Goal: Task Accomplishment & Management: Use online tool/utility

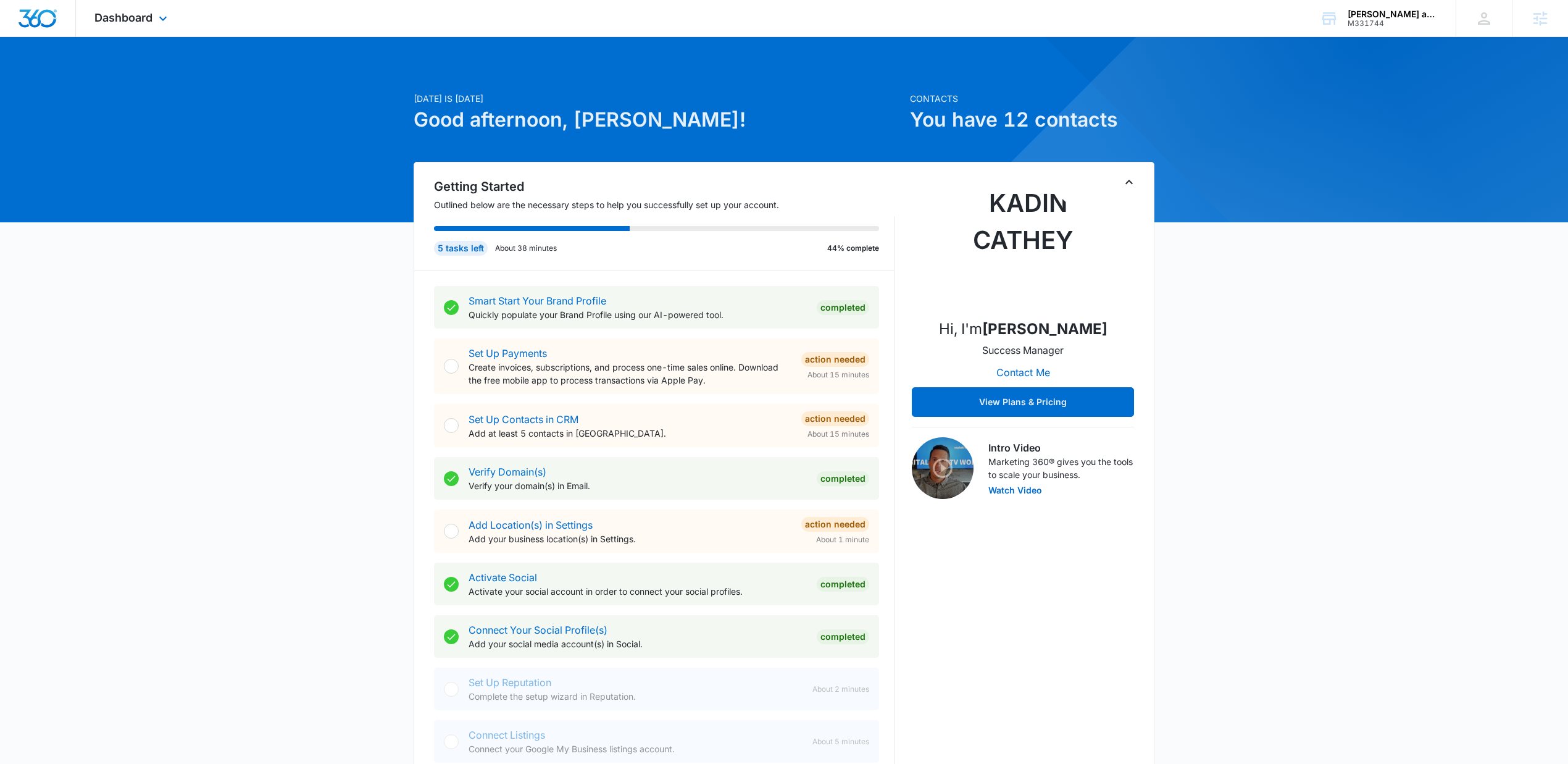
click at [165, 30] on div "Dashboard Apps Reputation Websites Forms CRM Email Social Shop Payments POS Con…" at bounding box center [132, 18] width 113 height 37
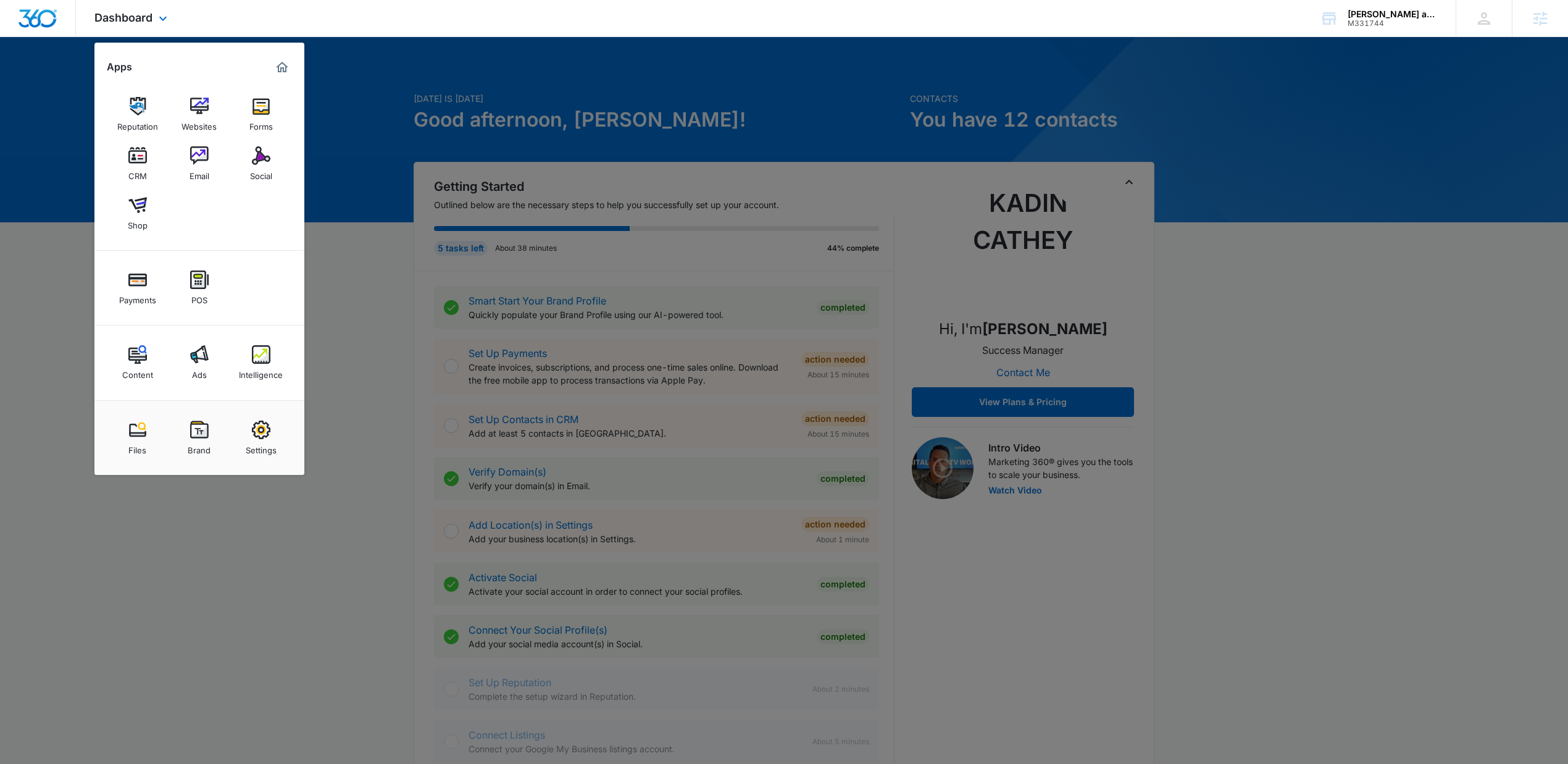
click at [223, 113] on div "Reputation Websites Forms CRM Email Social Shop" at bounding box center [200, 164] width 210 height 173
click at [197, 117] on div "Websites" at bounding box center [199, 123] width 35 height 16
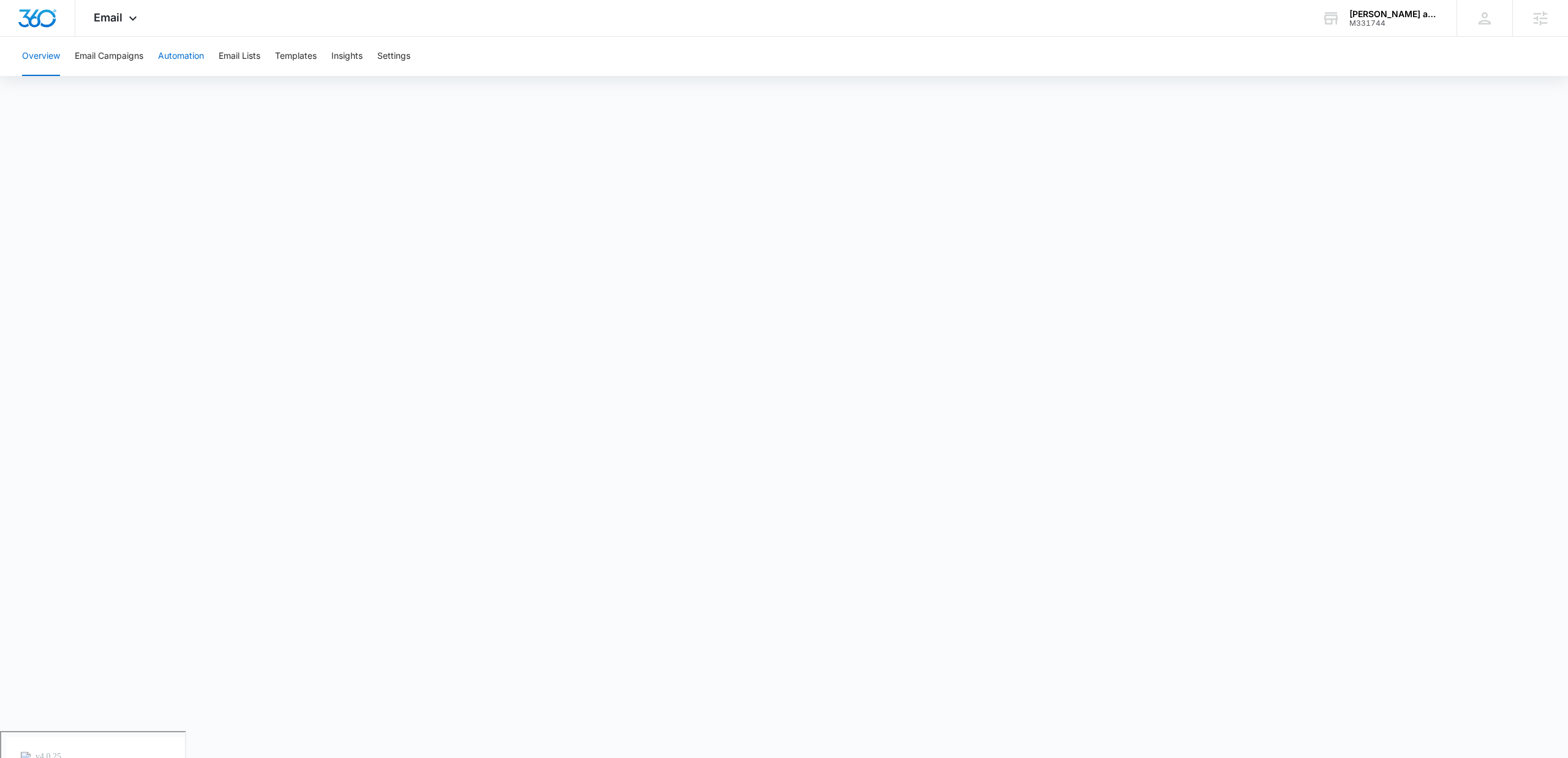
click at [189, 60] on button "Automation" at bounding box center [181, 56] width 46 height 39
click at [297, 61] on button "Templates" at bounding box center [295, 56] width 42 height 39
click at [93, 71] on button "Email Campaigns" at bounding box center [109, 56] width 68 height 39
click at [195, 55] on button "Automation" at bounding box center [181, 56] width 46 height 39
click at [122, 23] on span "Email" at bounding box center [108, 17] width 29 height 13
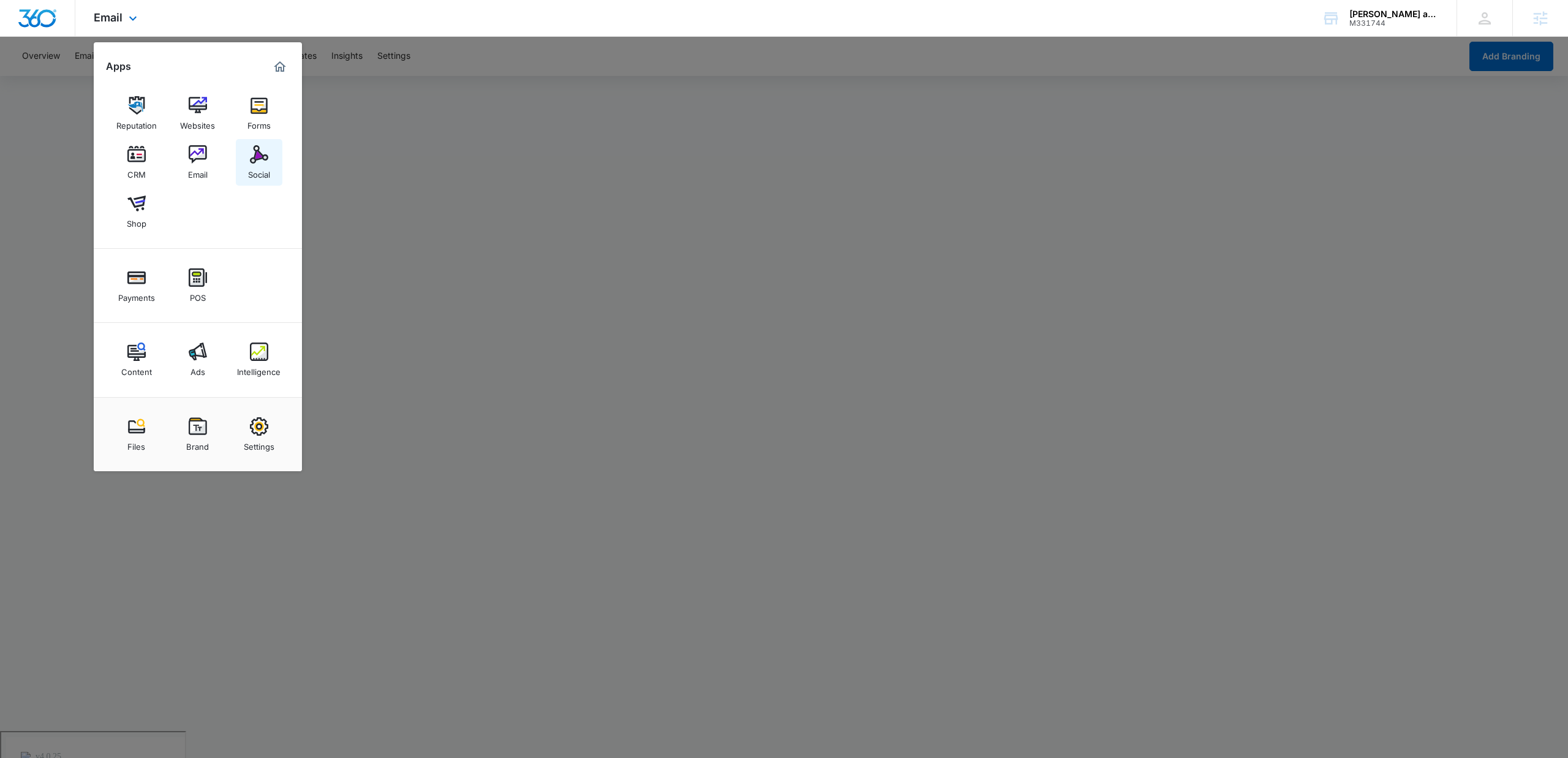
click at [267, 168] on div "Social" at bounding box center [259, 171] width 22 height 16
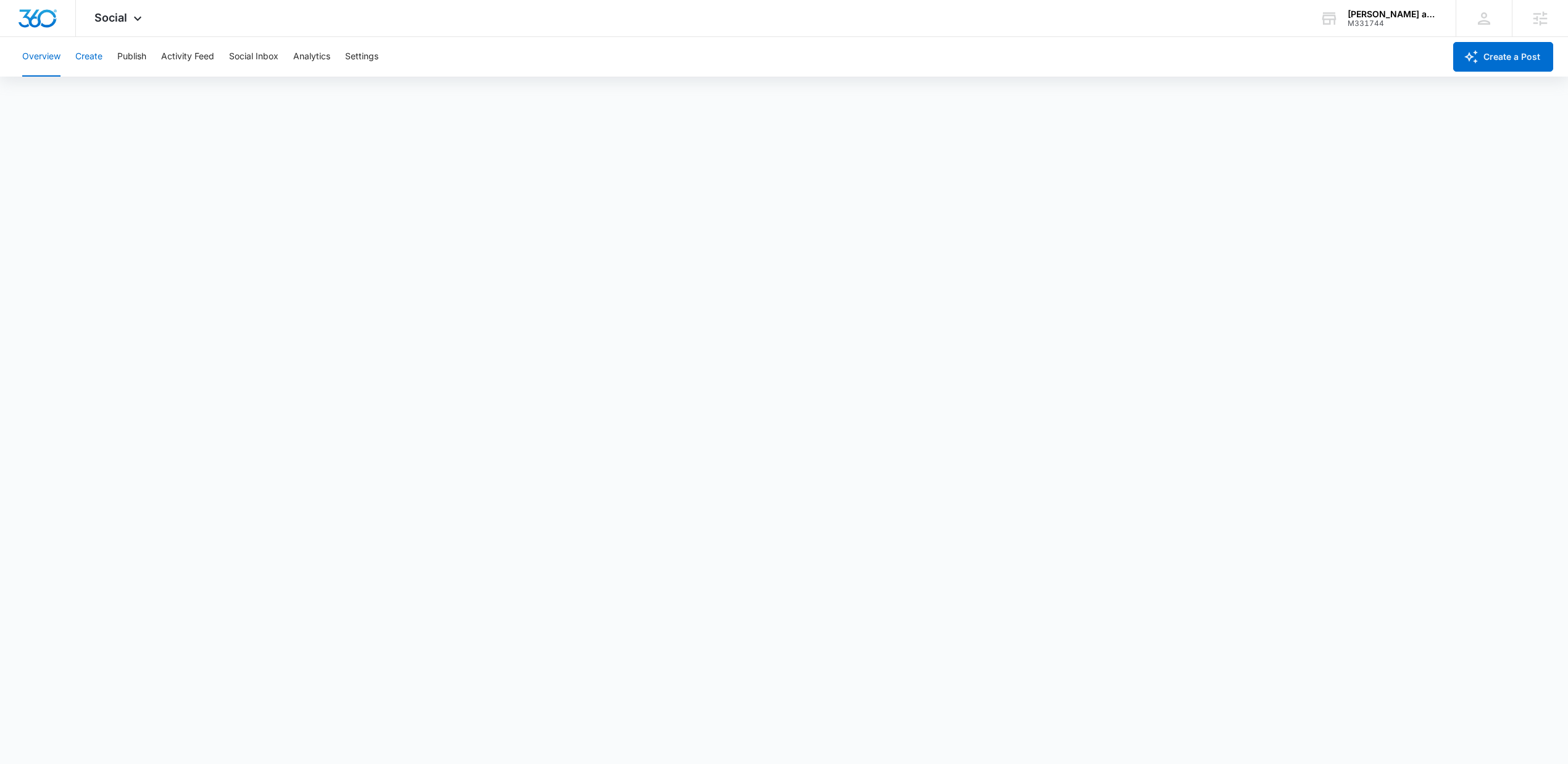
click at [101, 57] on button "Create" at bounding box center [89, 56] width 27 height 39
click at [113, 100] on button "Approvals" at bounding box center [121, 95] width 41 height 35
click at [58, 99] on button "Content Library" at bounding box center [53, 95] width 63 height 35
click at [119, 92] on button "Approvals" at bounding box center [121, 95] width 41 height 35
drag, startPoint x: 46, startPoint y: 97, endPoint x: 46, endPoint y: 104, distance: 7.0
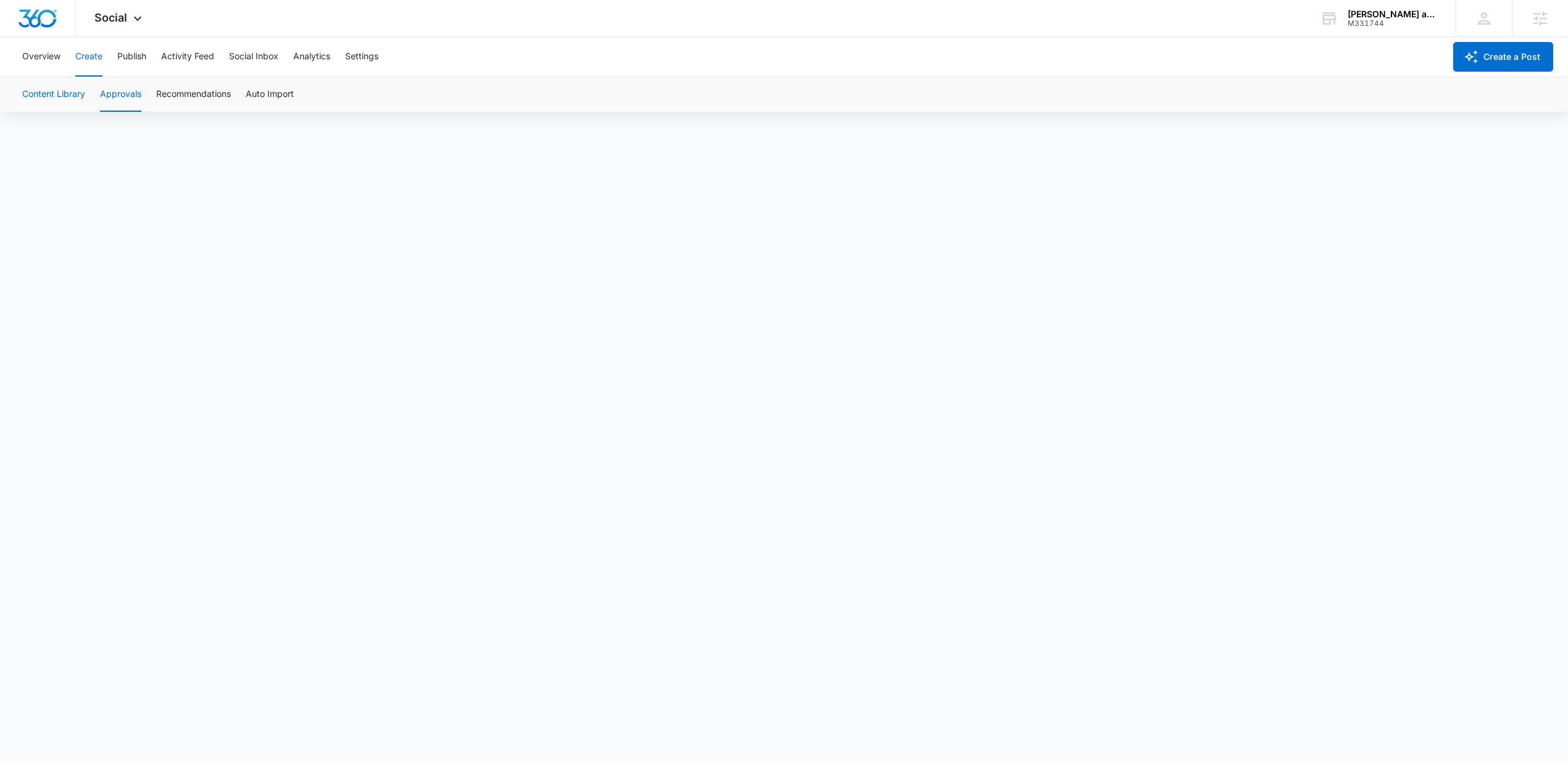
click at [46, 99] on button "Content Library" at bounding box center [53, 95] width 63 height 35
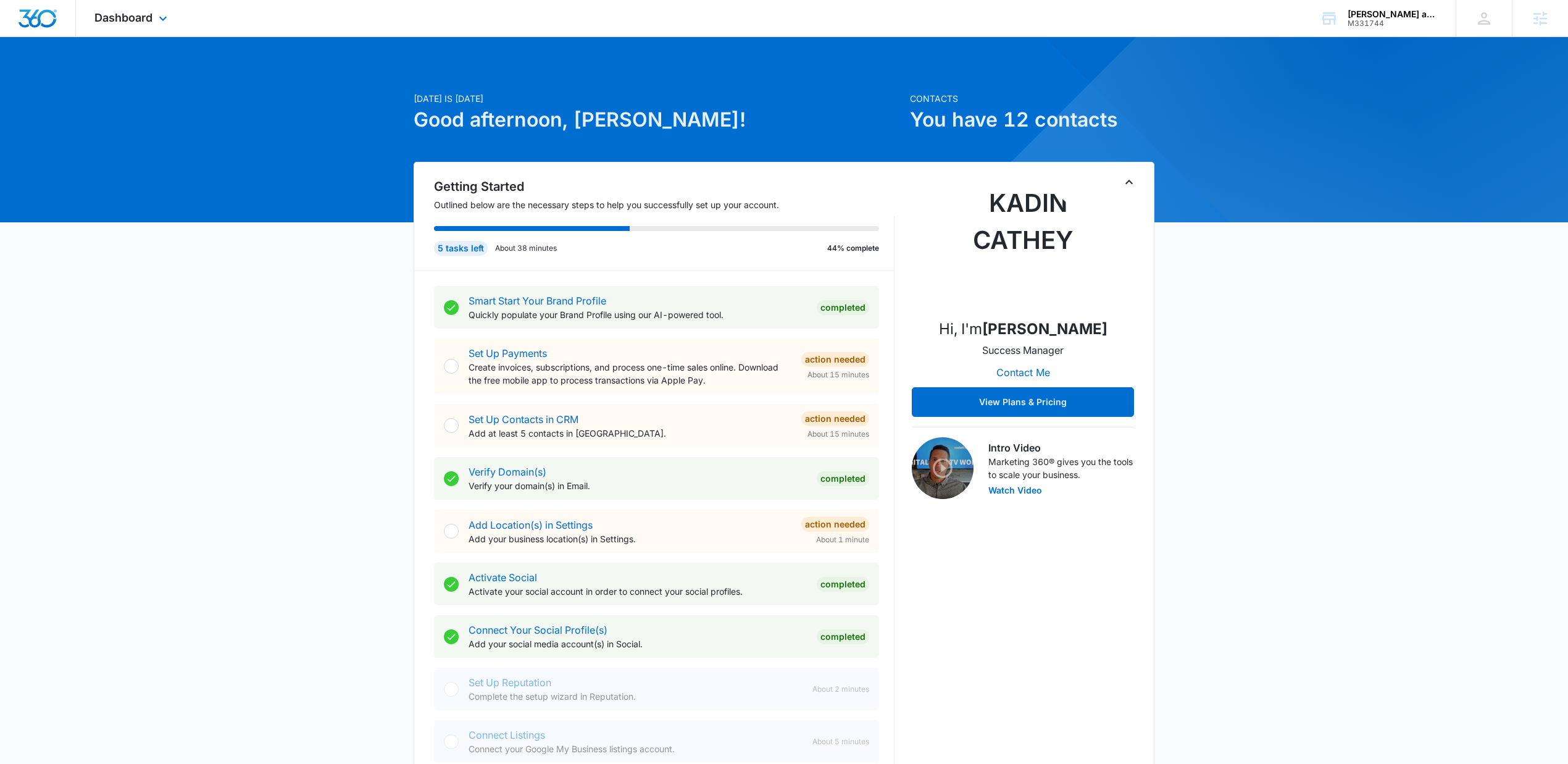
click at [140, 28] on div "Dashboard Apps Reputation Websites Forms CRM Email Social Shop Payments POS Con…" at bounding box center [132, 18] width 113 height 37
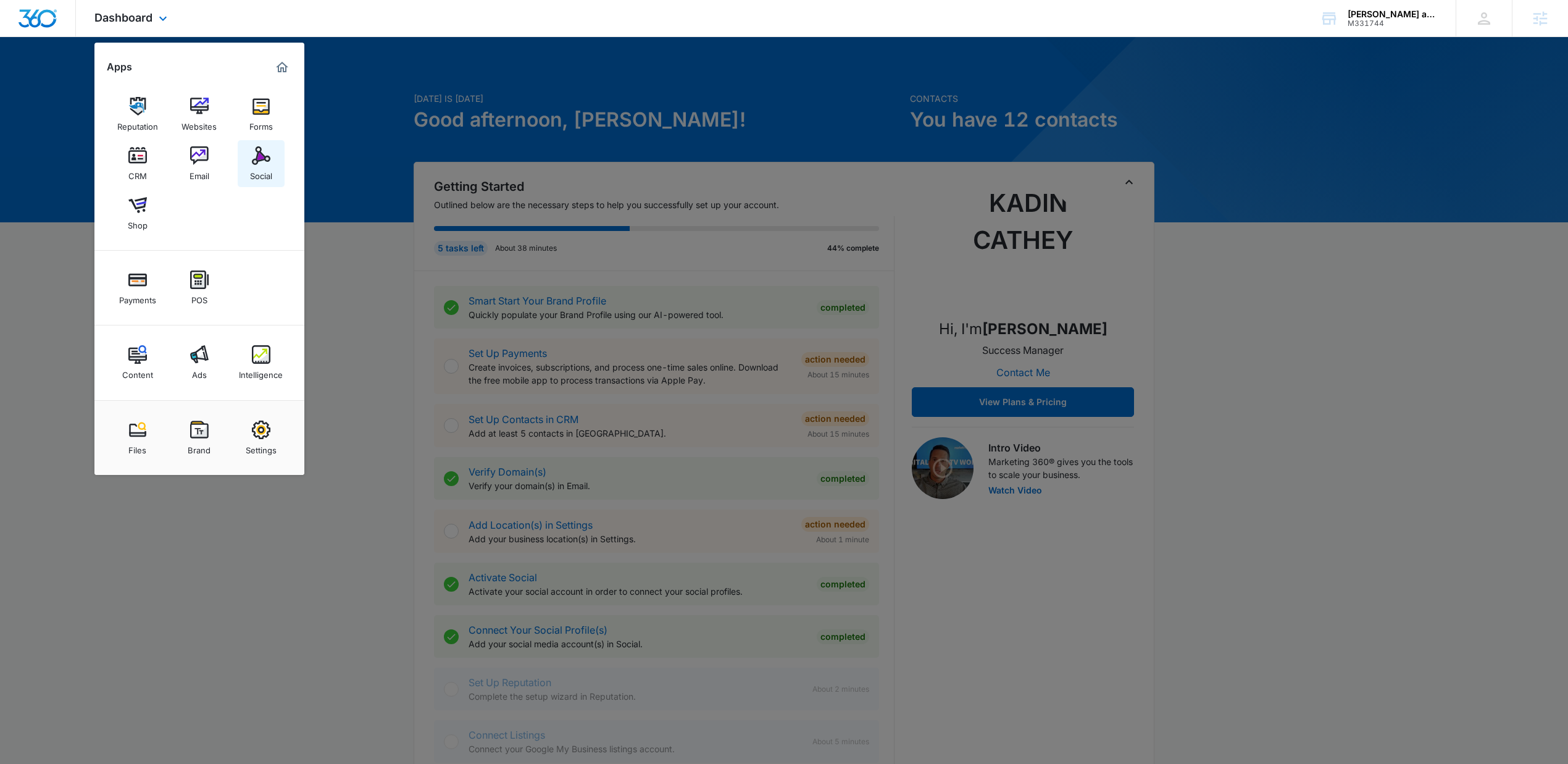
click at [269, 154] on img at bounding box center [261, 155] width 19 height 19
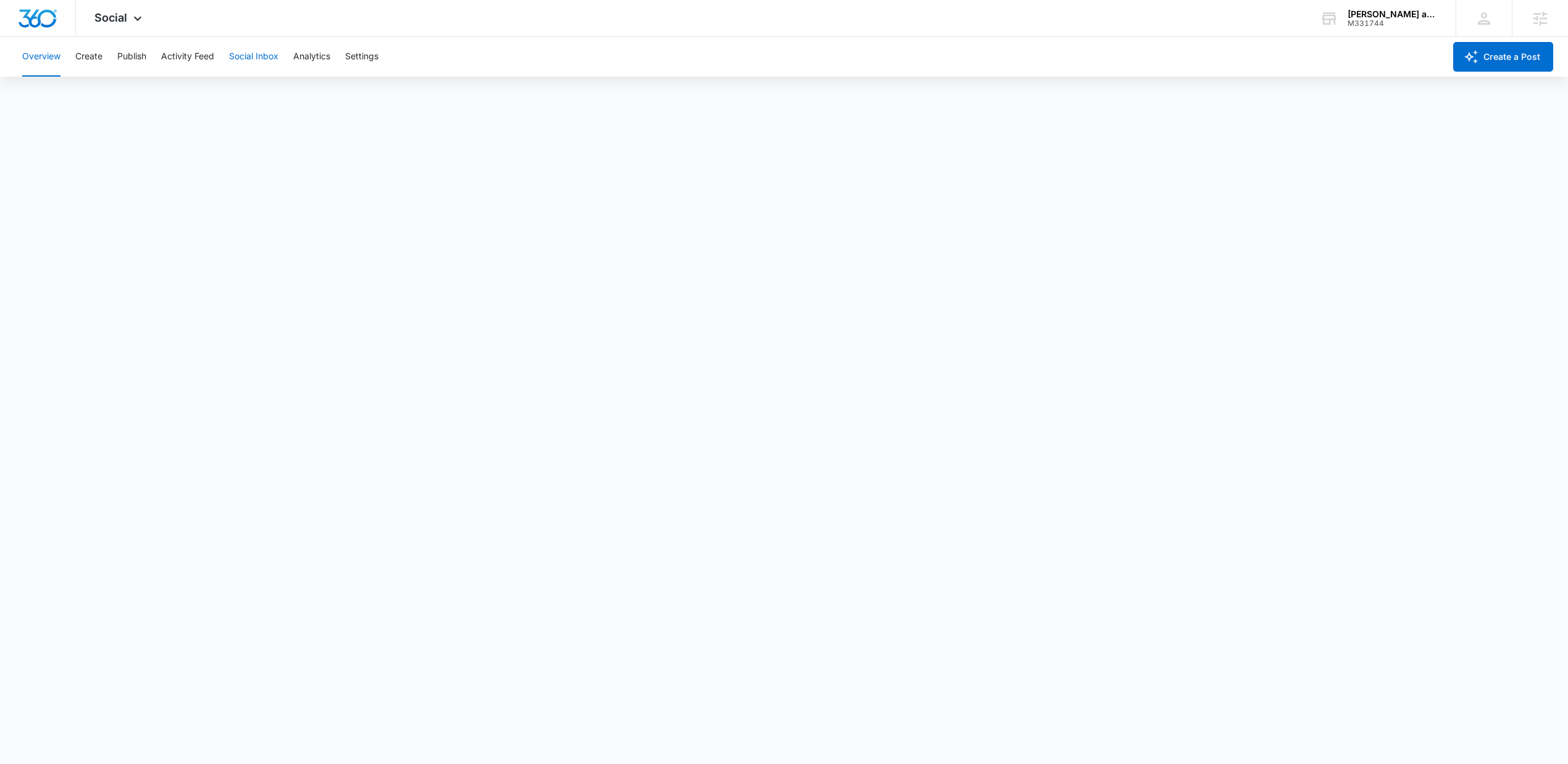
click at [253, 61] on button "Social Inbox" at bounding box center [253, 56] width 50 height 39
click at [172, 66] on button "Activity Feed" at bounding box center [188, 56] width 53 height 39
